Goal: Information Seeking & Learning: Learn about a topic

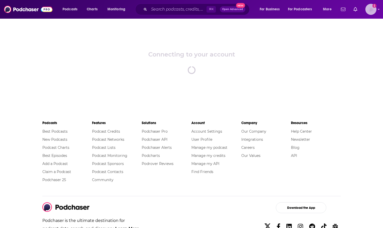
click at [370, 11] on img "Logged in as rstenslie" at bounding box center [370, 9] width 11 height 11
drag, startPoint x: 372, startPoint y: 10, endPoint x: 366, endPoint y: 11, distance: 5.8
click at [372, 10] on img "Logged in as rstenslie" at bounding box center [370, 9] width 11 height 11
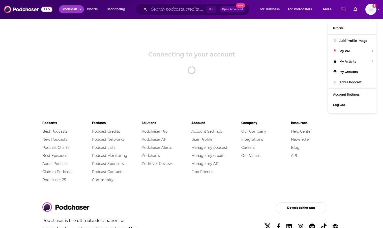
click at [67, 10] on span "Podcasts" at bounding box center [70, 9] width 15 height 7
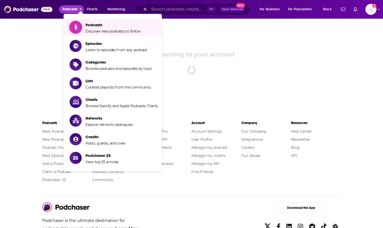
click at [98, 24] on span "Podcasts" at bounding box center [112, 24] width 55 height 5
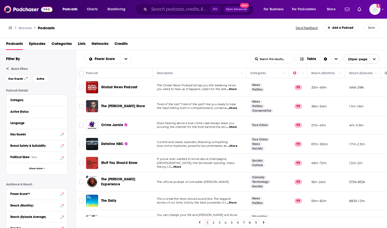
click at [117, 88] on span "Global News Podcast" at bounding box center [119, 87] width 36 height 4
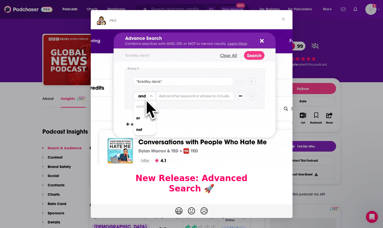
click at [283, 20] on span "Close" at bounding box center [283, 19] width 18 height 18
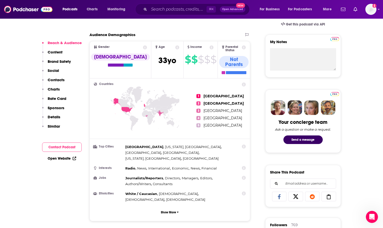
scroll to position [192, 0]
